Goal: Task Accomplishment & Management: Use online tool/utility

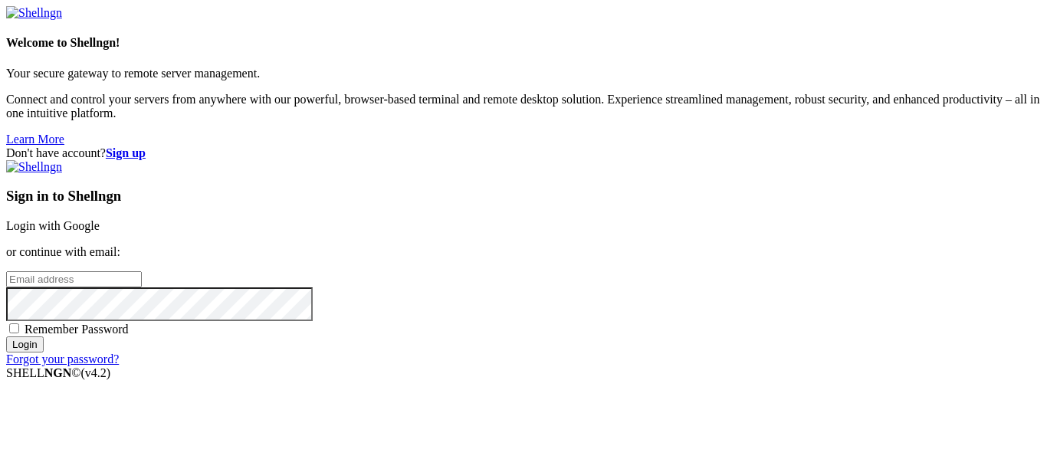
click at [100, 219] on link "Login with Google" at bounding box center [53, 225] width 94 height 13
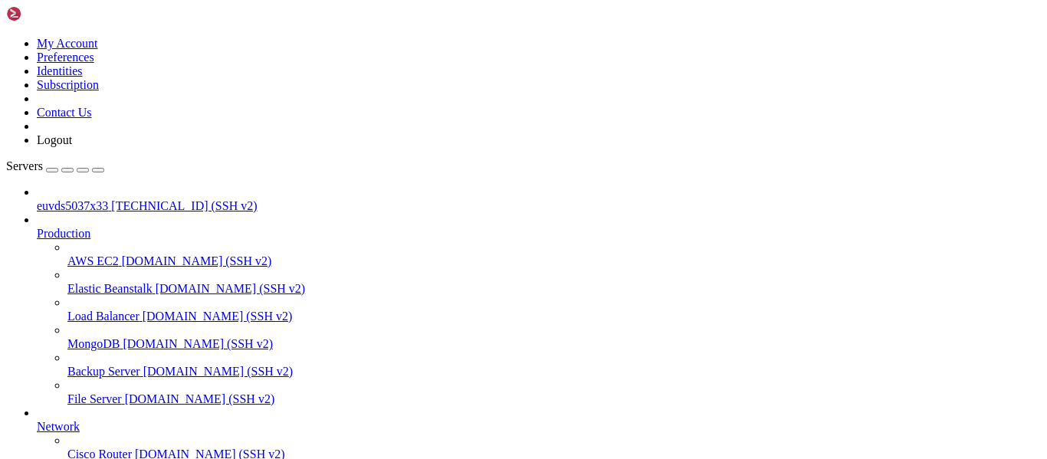
click at [111, 199] on span "[TECHNICAL_ID] (SSH v2)" at bounding box center [184, 205] width 146 height 13
click at [112, 199] on span "[TECHNICAL_ID] (SSH v2)" at bounding box center [184, 205] width 146 height 13
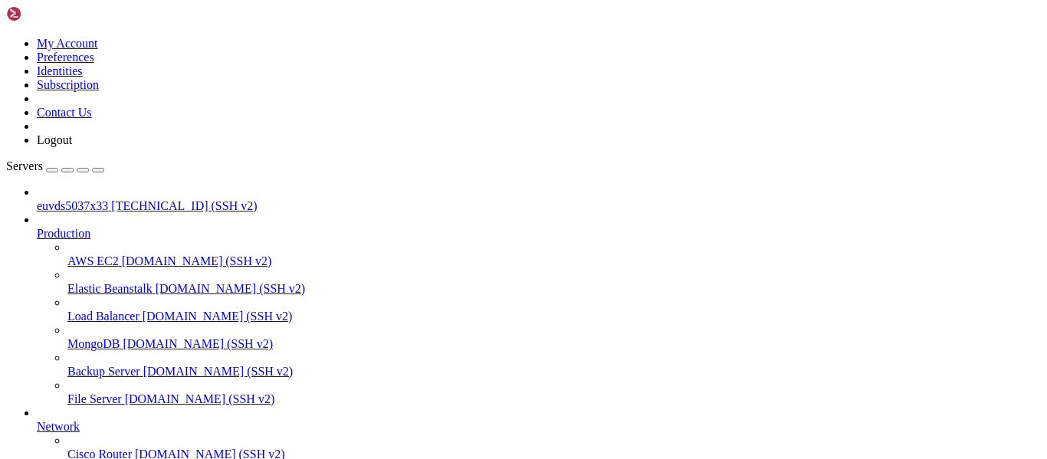
click at [112, 199] on span "[TECHNICAL_ID] (SSH v2)" at bounding box center [184, 205] width 146 height 13
drag, startPoint x: 626, startPoint y: 922, endPoint x: 450, endPoint y: 922, distance: 175.6
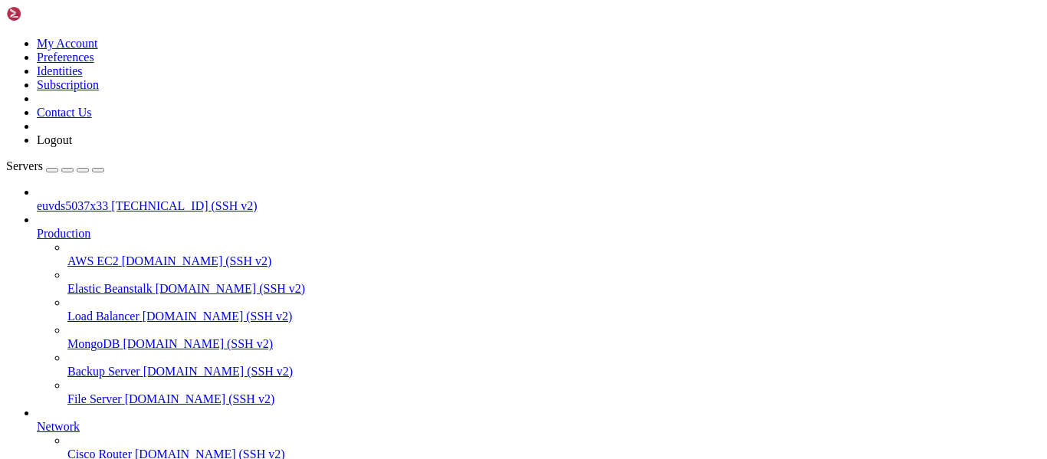
scroll to position [159, 0]
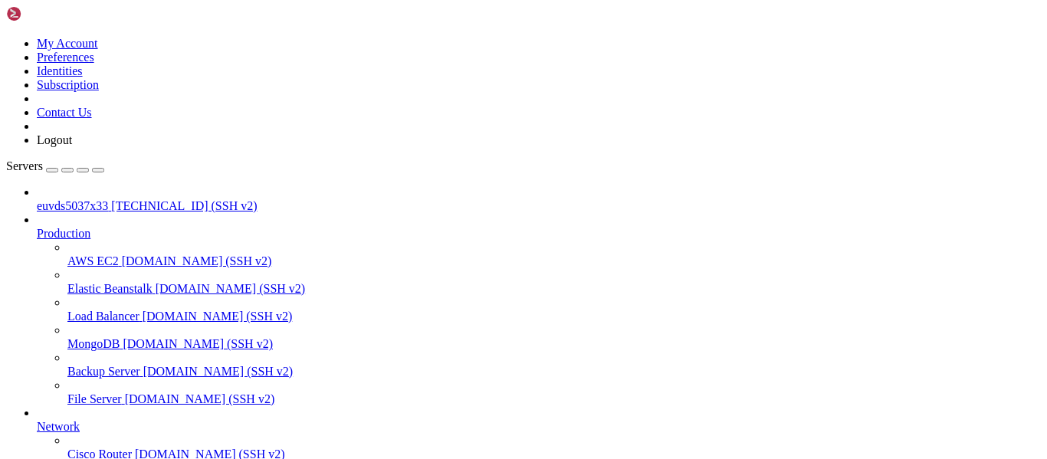
click at [101, 310] on span "Load Balancer" at bounding box center [103, 316] width 72 height 13
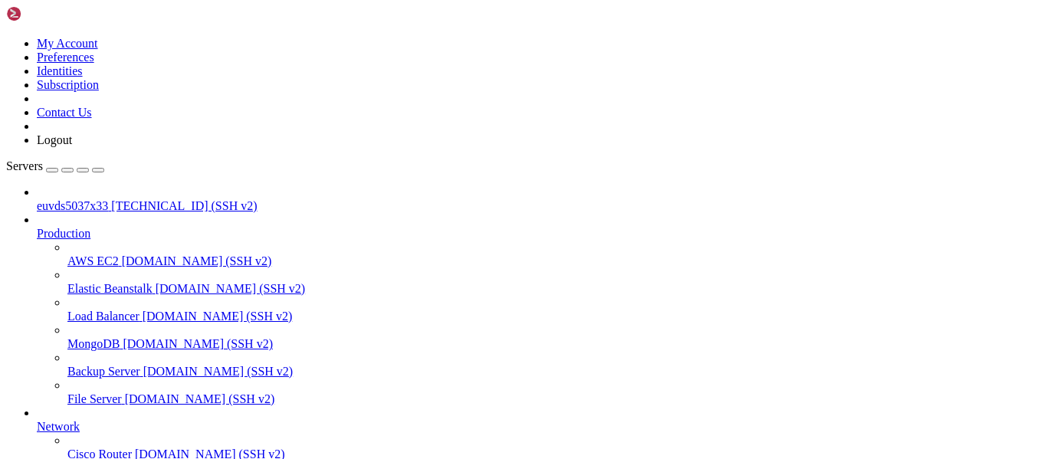
click at [101, 199] on span "euvds5037x33" at bounding box center [72, 205] width 71 height 13
click at [127, 199] on span "[TECHNICAL_ID] (SSH v2)" at bounding box center [184, 205] width 146 height 13
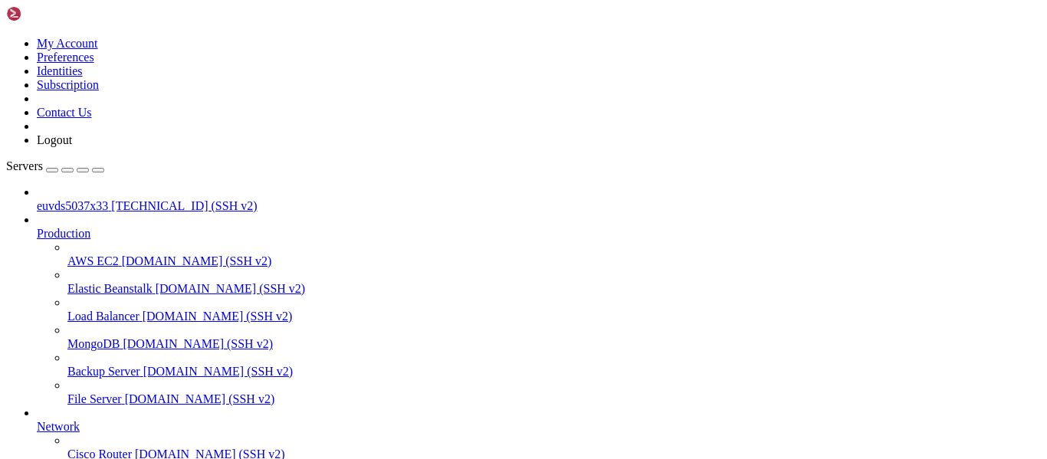
click at [127, 199] on span "[TECHNICAL_ID] (SSH v2)" at bounding box center [184, 205] width 146 height 13
drag, startPoint x: 15, startPoint y: 1062, endPoint x: 110, endPoint y: 1145, distance: 125.5
drag, startPoint x: 12, startPoint y: 1067, endPoint x: 15, endPoint y: 1040, distance: 27.0
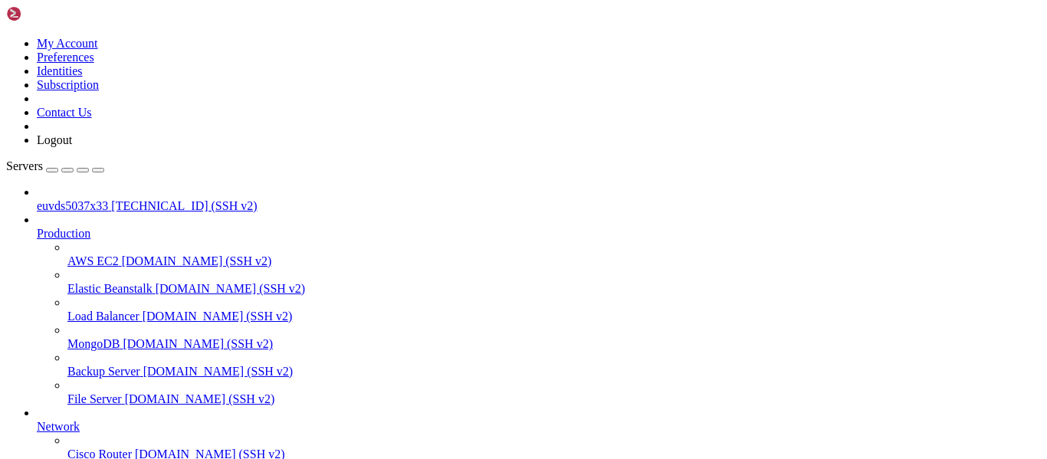
drag, startPoint x: 15, startPoint y: 1064, endPoint x: 75, endPoint y: 1090, distance: 65.2
drag, startPoint x: 17, startPoint y: 884, endPoint x: 239, endPoint y: 1198, distance: 385.0
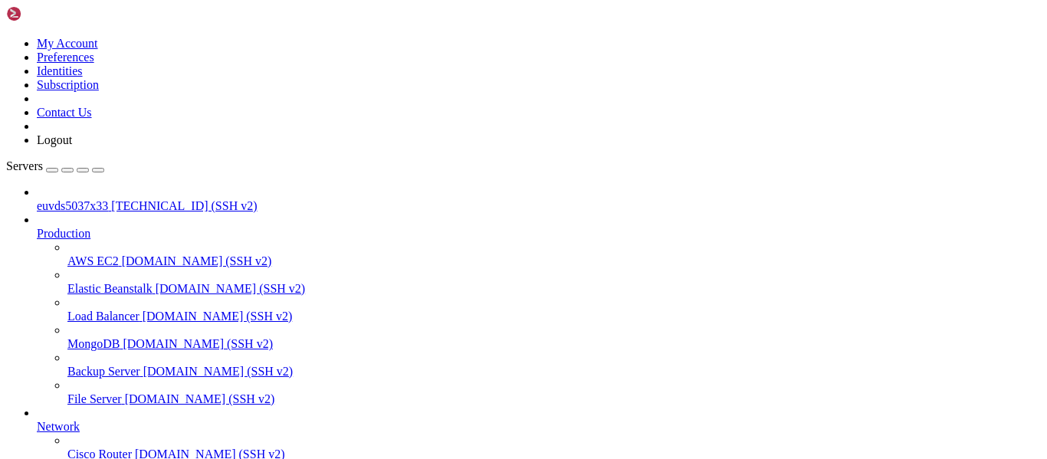
copy div "oot@[TECHNICAL_ID]'s password: * Documentation: [URL][DOMAIN_NAME] * Management…"
drag, startPoint x: 15, startPoint y: 1145, endPoint x: 142, endPoint y: 1192, distance: 135.9
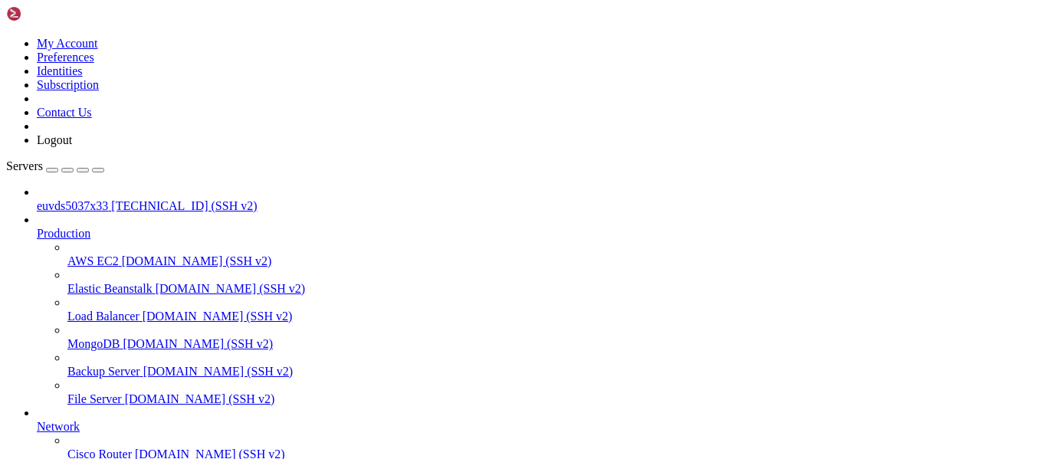
copy div "euvds5037x33:/# grub-install /dev/vda update-grub bash: grub-install: command n…"
drag, startPoint x: 13, startPoint y: 1129, endPoint x: 122, endPoint y: 1194, distance: 126.5
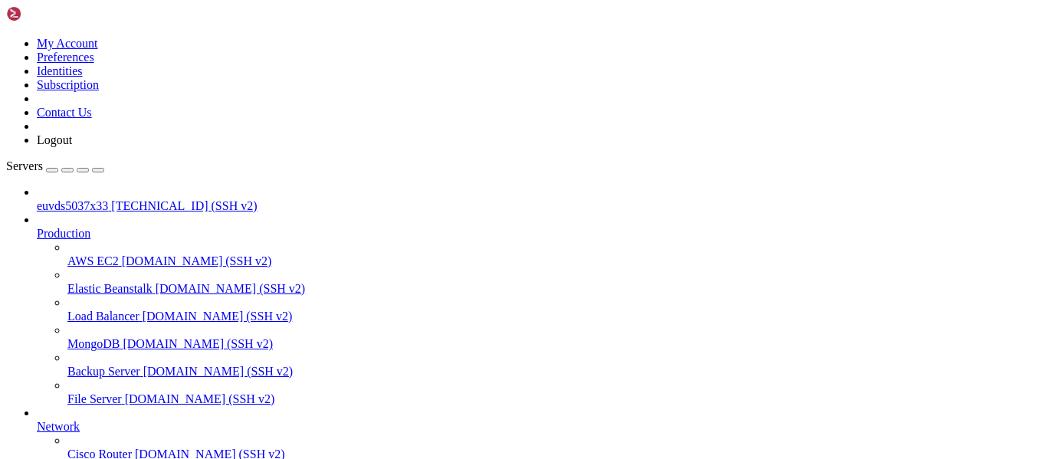
copy div "bash: euvds5037x33:/#: No such file or directory bash: update-grub: command not…"
drag, startPoint x: 17, startPoint y: 1175, endPoint x: 136, endPoint y: 1198, distance: 121.0
copy div "uvds5037x33:/# root@euvds5037x33:/# bash: root@euvds5037x33:/#: No such file or…"
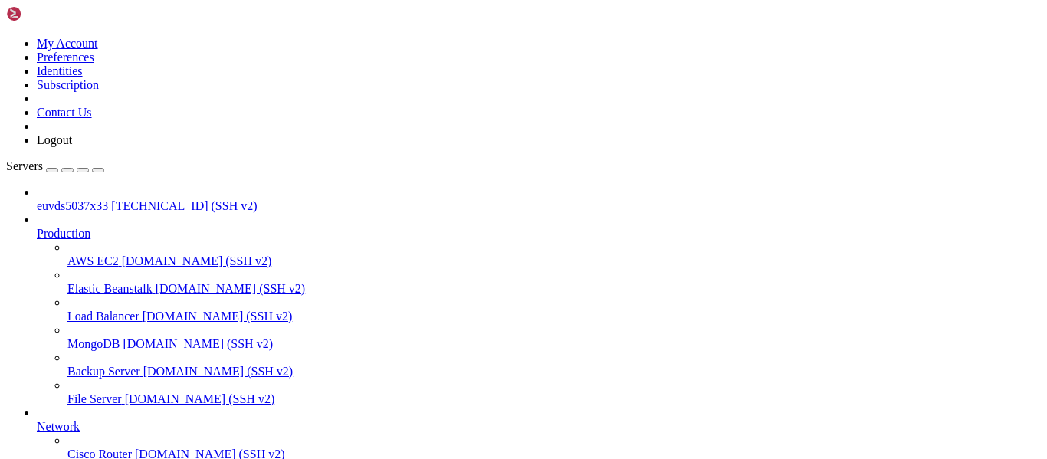
drag, startPoint x: 13, startPoint y: 1090, endPoint x: 143, endPoint y: 1205, distance: 173.8
copy div "euvds5037x33:/# ping -c 2 [DOMAIN_NAME] PING [DOMAIN_NAME] ([TECHNICAL_ID]) 56(…"
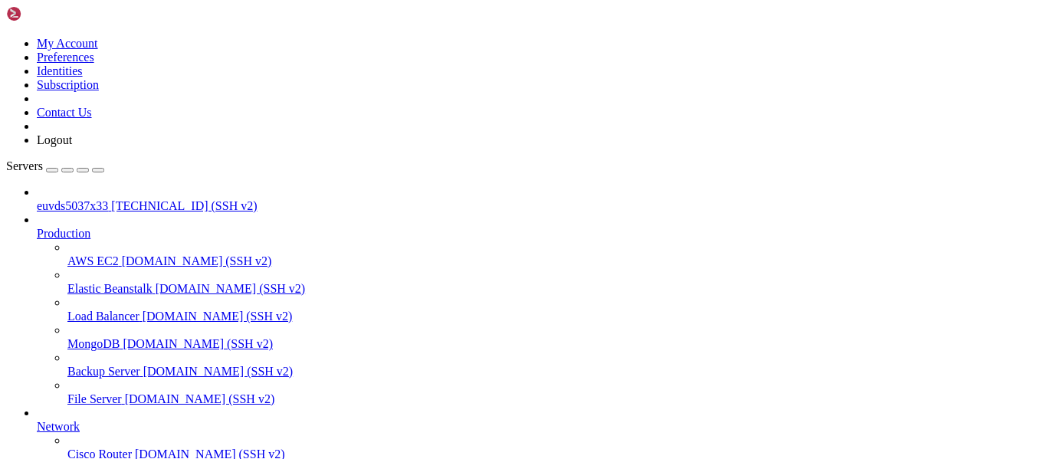
scroll to position [593, 0]
drag, startPoint x: 13, startPoint y: 1142, endPoint x: 168, endPoint y: 1195, distance: 163.7
copy div "euvds5037x33:/# apt update apt install grub-pc bash: apt: command not found bas…"
drag, startPoint x: 316, startPoint y: 1270, endPoint x: 326, endPoint y: 1270, distance: 10.0
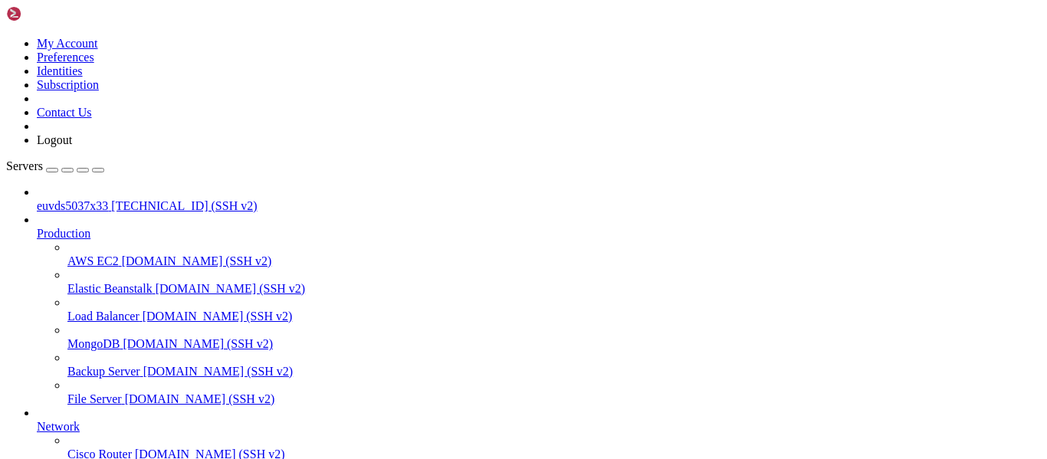
drag, startPoint x: 15, startPoint y: 959, endPoint x: 33, endPoint y: 997, distance: 41.5
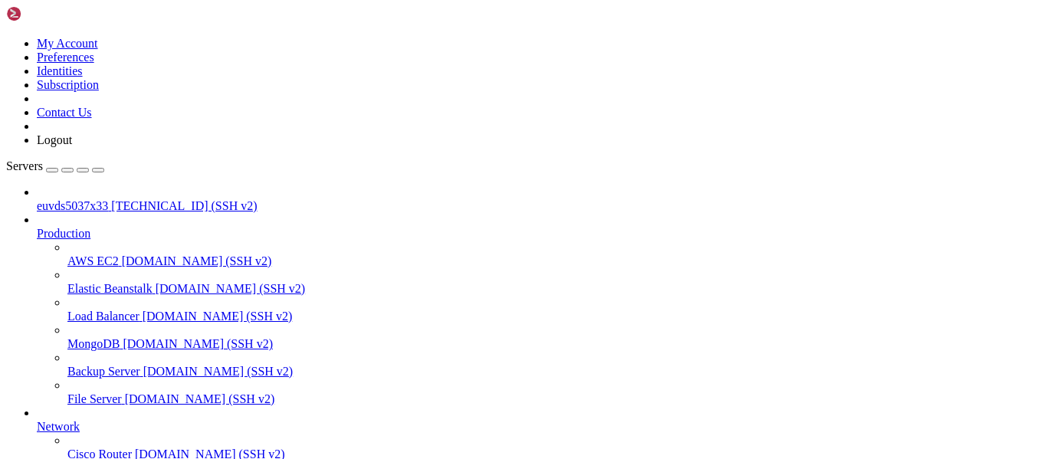
drag, startPoint x: 12, startPoint y: 899, endPoint x: 213, endPoint y: 1198, distance: 361.3
copy div "euvds5037x33:/# euvds5037x33:/# apt update lscpu lsgpio lsiio lsinitrd lsipc ls…"
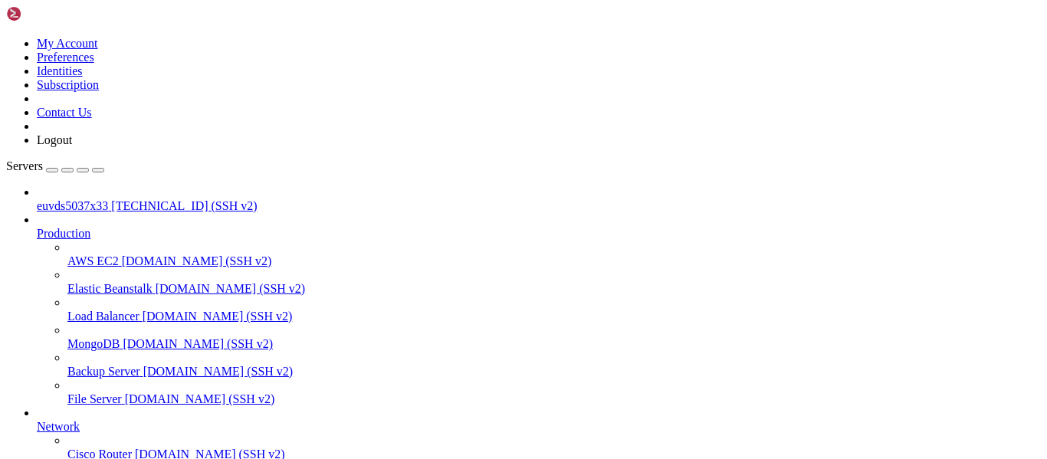
drag, startPoint x: 14, startPoint y: 1007, endPoint x: 337, endPoint y: 1195, distance: 373.5
copy div "euvds5037x33:/# TremhostCP -fix You are using AlmaLinux 9/Rocky Linux 9. this O…"
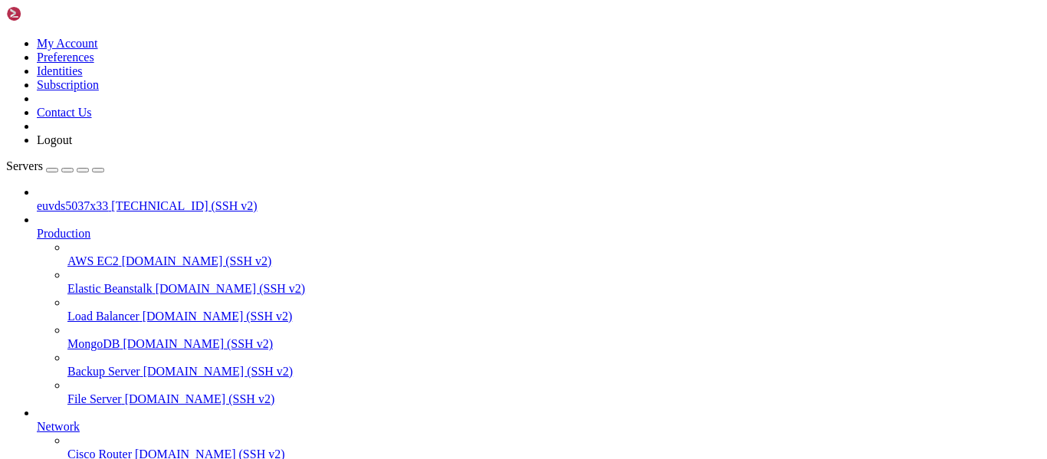
drag, startPoint x: 14, startPoint y: 1171, endPoint x: 132, endPoint y: 1195, distance: 120.4
copy div "euvds5037x33:/# reboot Running in chroot, ignoring request. euvds5037x33:/#"
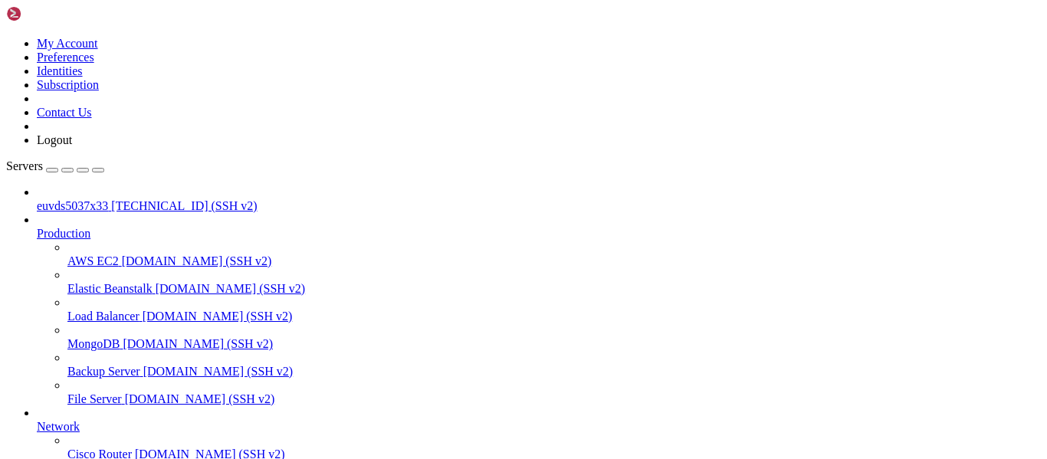
click at [111, 199] on span "[TECHNICAL_ID] (SSH v2)" at bounding box center [184, 205] width 146 height 13
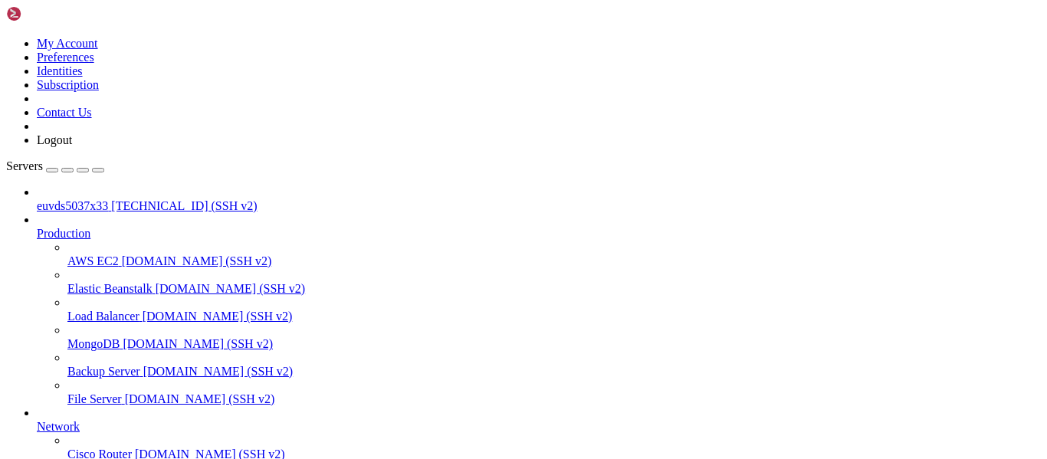
click at [111, 199] on span "[TECHNICAL_ID] (SSH v2)" at bounding box center [184, 205] width 146 height 13
click at [74, 199] on span "euvds5037x33" at bounding box center [72, 205] width 71 height 13
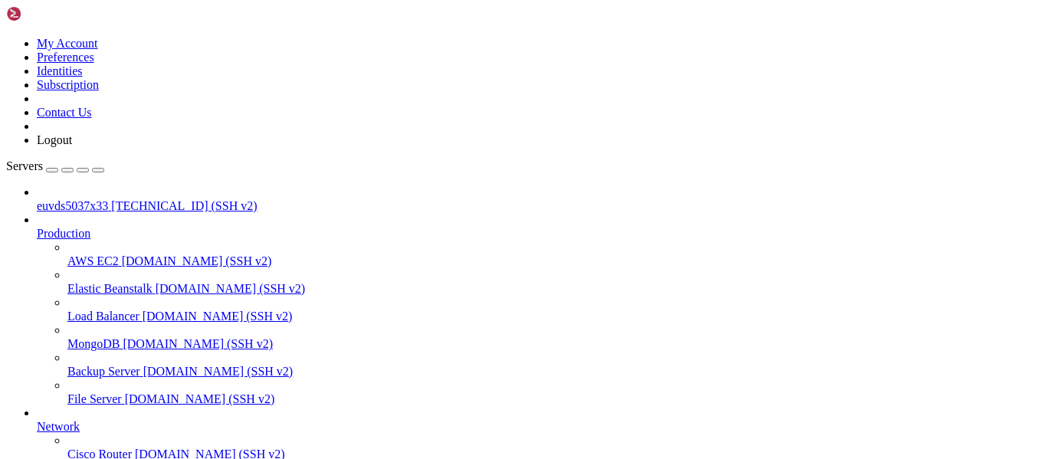
click at [74, 199] on span "euvds5037x33" at bounding box center [72, 205] width 71 height 13
click at [81, 199] on span "euvds5037x33" at bounding box center [72, 205] width 71 height 13
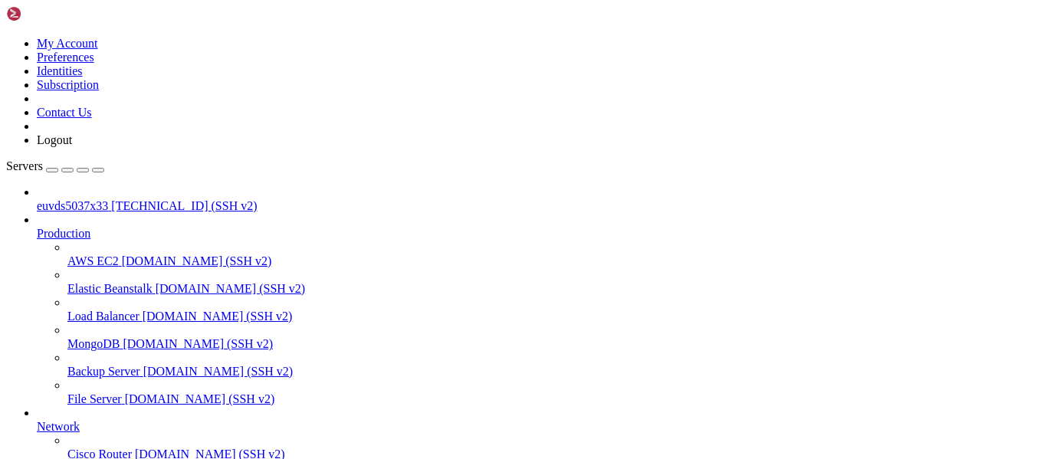
click at [111, 199] on span "[TECHNICAL_ID] (SSH v2)" at bounding box center [184, 205] width 146 height 13
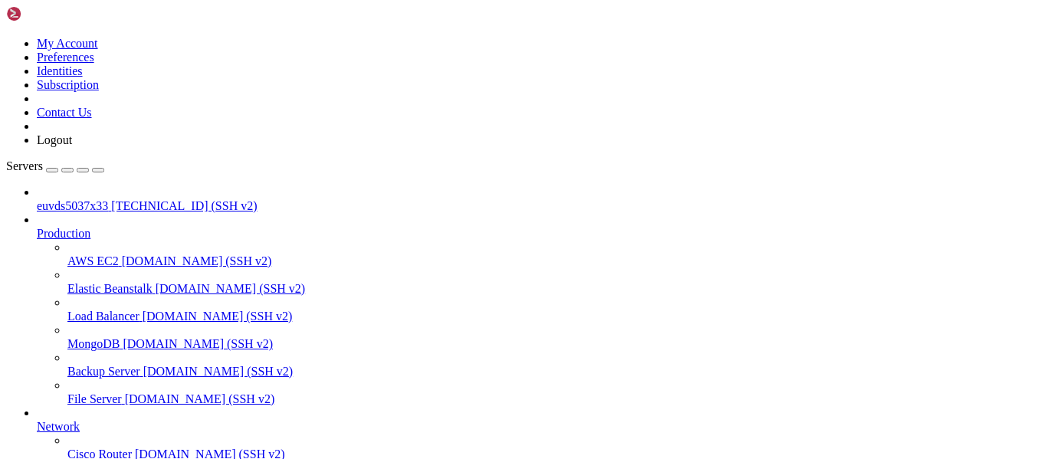
click at [111, 199] on span "[TECHNICAL_ID] (SSH v2)" at bounding box center [184, 205] width 146 height 13
drag, startPoint x: 9, startPoint y: 1070, endPoint x: 186, endPoint y: 1204, distance: 221.6
copy div "Access denied root@[TECHNICAL_ID]'s password: Welcome to Ubuntu 22.04 LTS (GNU/…"
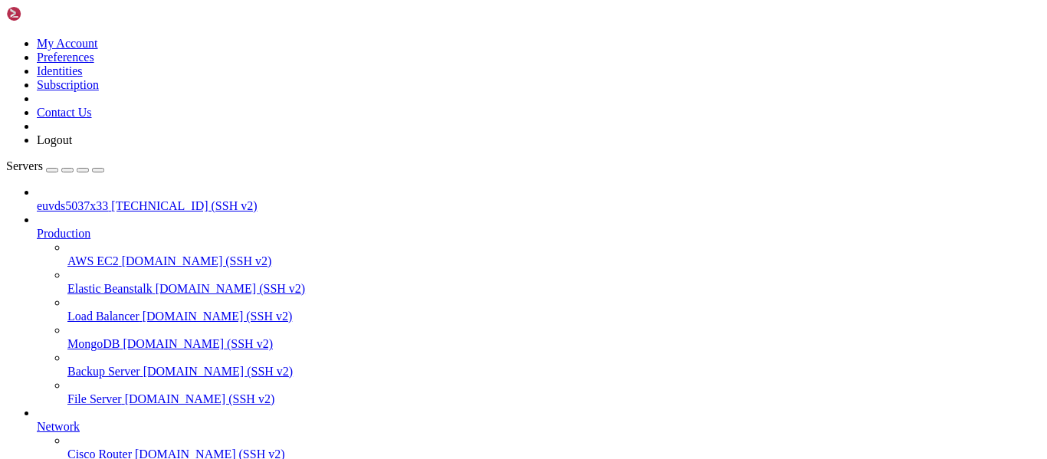
drag, startPoint x: 14, startPoint y: 965, endPoint x: 173, endPoint y: 1200, distance: 283.3
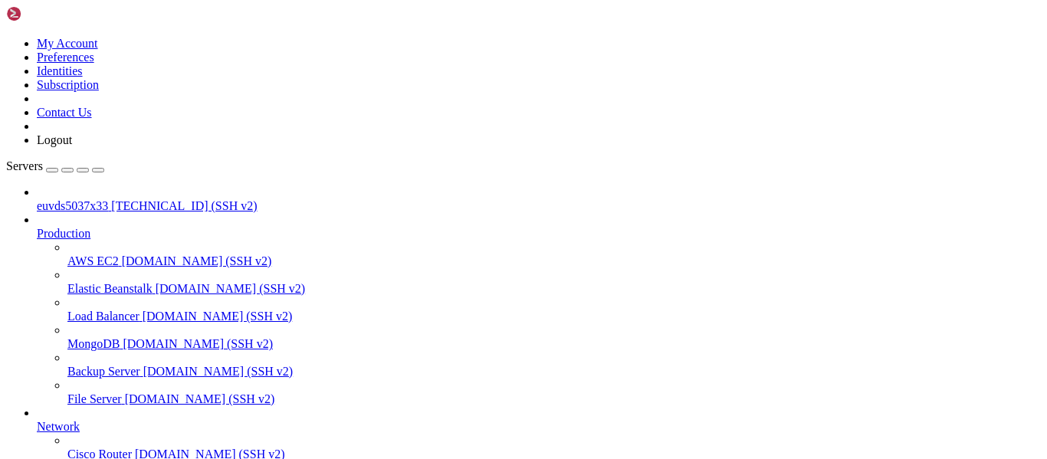
drag, startPoint x: 9, startPoint y: 938, endPoint x: 383, endPoint y: 1195, distance: 453.4
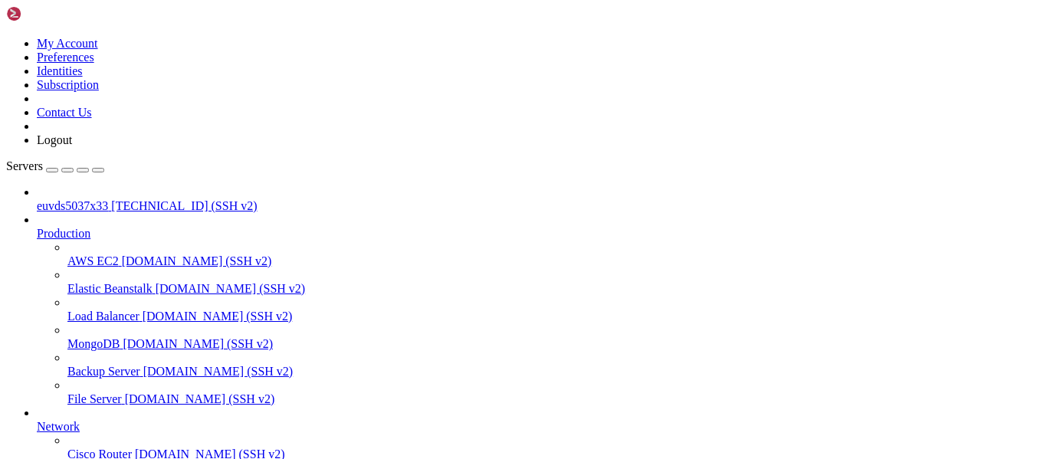
scroll to position [828, 0]
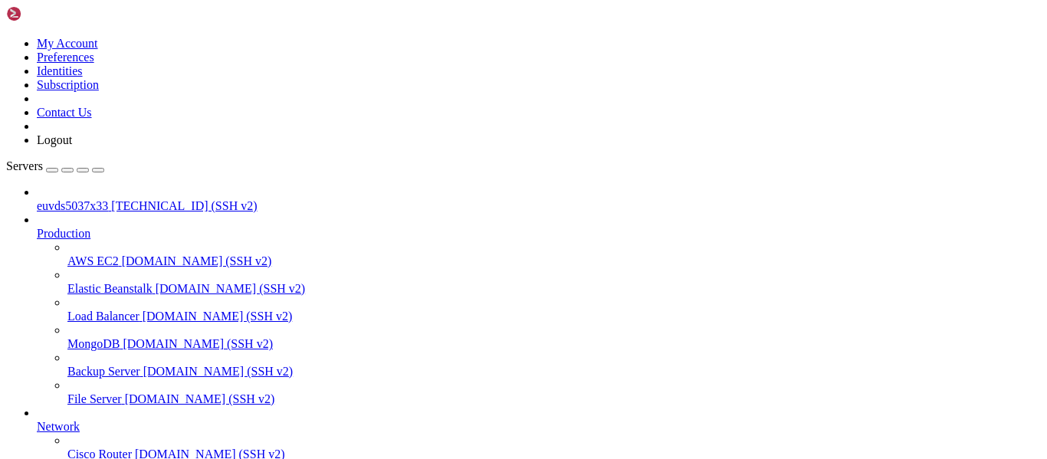
click at [111, 199] on span "[TECHNICAL_ID] (SSH v2)" at bounding box center [184, 205] width 146 height 13
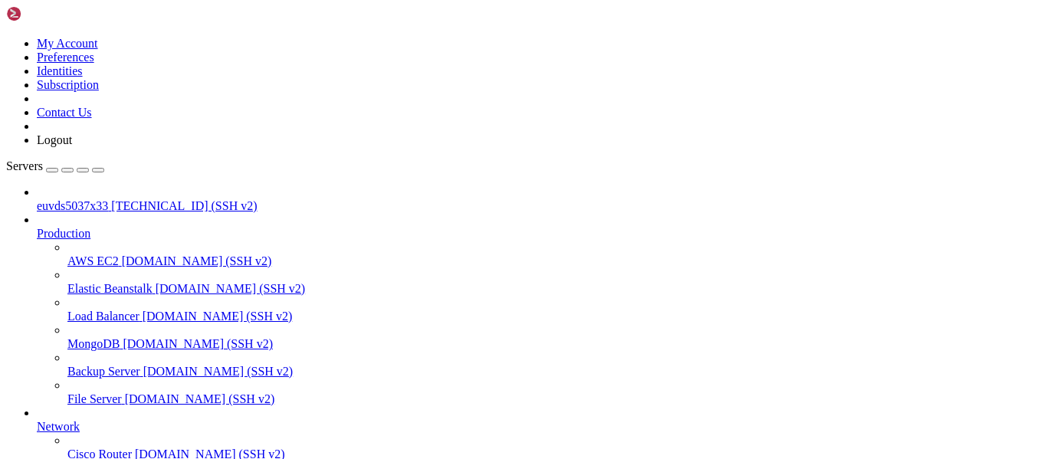
click at [111, 199] on span "[TECHNICAL_ID] (SSH v2)" at bounding box center [184, 205] width 146 height 13
click at [108, 199] on span "euvds5037x33" at bounding box center [72, 205] width 71 height 13
